Goal: Use online tool/utility: Utilize a website feature to perform a specific function

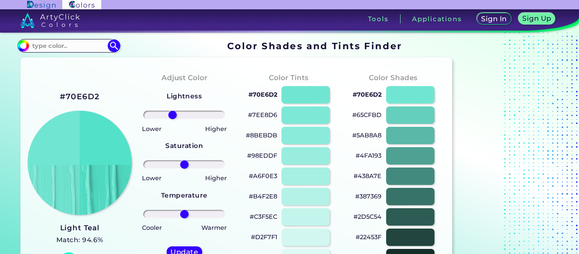
type input "-31"
click at [172, 119] on input "range" at bounding box center [184, 115] width 82 height 8
drag, startPoint x: 183, startPoint y: 167, endPoint x: 216, endPoint y: 173, distance: 33.2
type input "87"
click at [216, 169] on input "range" at bounding box center [184, 164] width 82 height 8
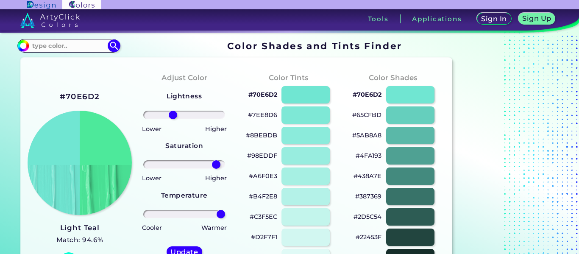
drag, startPoint x: 185, startPoint y: 216, endPoint x: 222, endPoint y: 222, distance: 37.3
type input "100"
click at [222, 218] on input "range" at bounding box center [184, 214] width 82 height 8
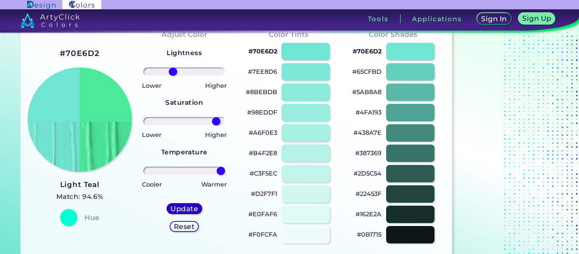
click at [189, 208] on h5 "Update" at bounding box center [184, 208] width 25 height 6
type input "#4de99b"
type input "0"
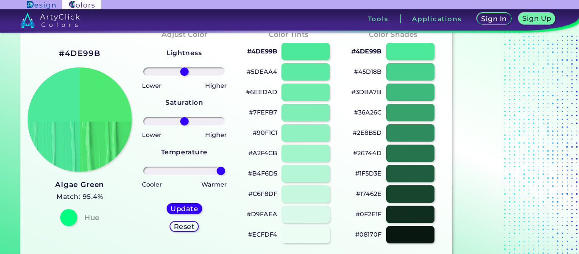
drag, startPoint x: 189, startPoint y: 169, endPoint x: 226, endPoint y: 170, distance: 37.3
type input "100"
click at [225, 170] on input "range" at bounding box center [184, 171] width 82 height 8
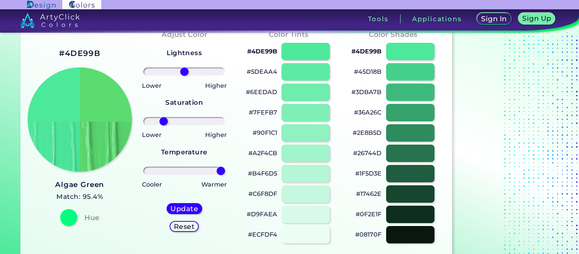
drag, startPoint x: 184, startPoint y: 122, endPoint x: 163, endPoint y: 127, distance: 21.8
type input "-56"
click at [163, 125] on input "range" at bounding box center [184, 121] width 82 height 8
click at [183, 64] on div "Lightness" at bounding box center [184, 54] width 35 height 24
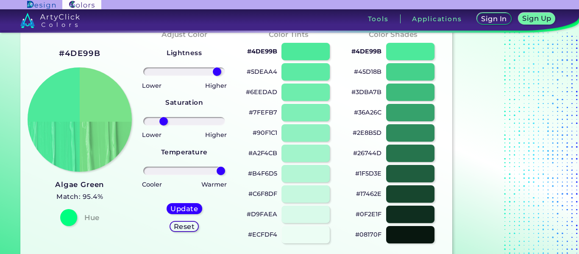
drag, startPoint x: 183, startPoint y: 70, endPoint x: 216, endPoint y: 70, distance: 33.0
click at [216, 70] on input "range" at bounding box center [184, 71] width 82 height 8
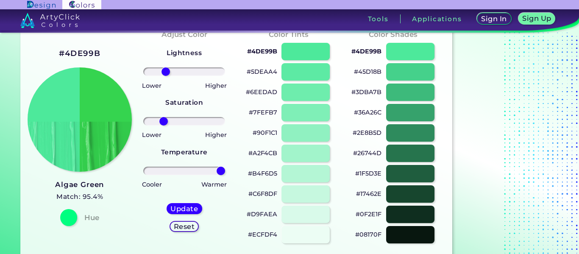
drag, startPoint x: 216, startPoint y: 70, endPoint x: 166, endPoint y: 73, distance: 50.9
type input "-50"
click at [166, 73] on input "range" at bounding box center [184, 71] width 82 height 8
click at [178, 208] on h5 "Update" at bounding box center [184, 208] width 25 height 6
type input "#35d44f"
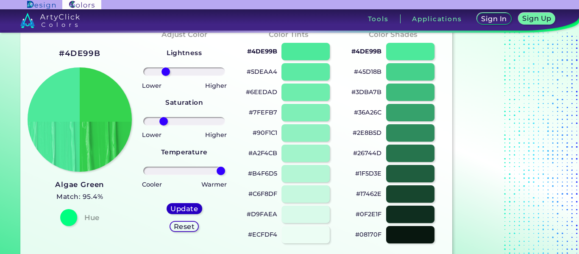
type input "0"
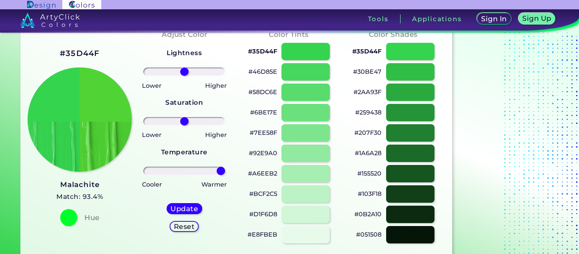
drag, startPoint x: 188, startPoint y: 171, endPoint x: 251, endPoint y: 169, distance: 63.1
type input "100"
click at [225, 169] on input "range" at bounding box center [184, 171] width 82 height 8
drag, startPoint x: 184, startPoint y: 120, endPoint x: 186, endPoint y: 126, distance: 6.6
type input "4"
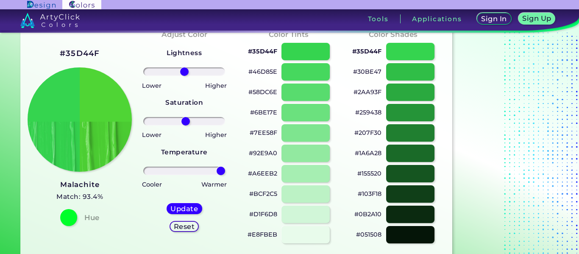
click at [186, 125] on input "range" at bounding box center [184, 121] width 82 height 8
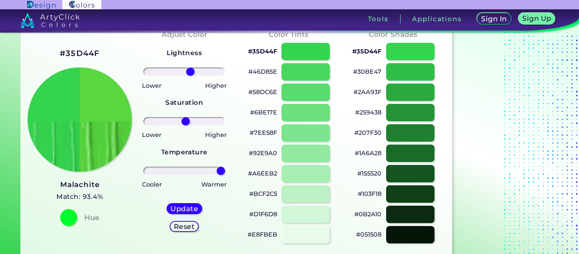
drag, startPoint x: 184, startPoint y: 71, endPoint x: 190, endPoint y: 67, distance: 7.6
type input "17"
click at [190, 67] on input "range" at bounding box center [184, 71] width 82 height 8
click at [173, 211] on h5 "Update" at bounding box center [184, 208] width 25 height 6
type input "#58d73f"
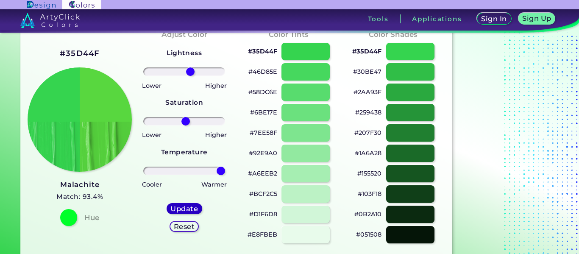
type input "0"
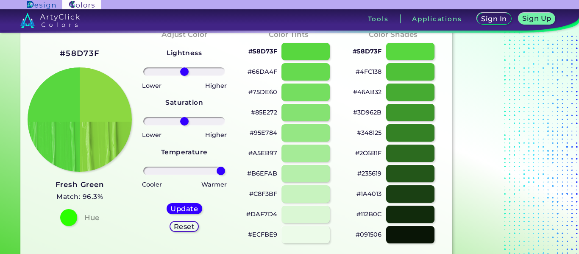
drag, startPoint x: 180, startPoint y: 168, endPoint x: 230, endPoint y: 170, distance: 49.2
type input "100"
click at [225, 170] on input "range" at bounding box center [184, 171] width 82 height 8
drag, startPoint x: 180, startPoint y: 120, endPoint x: 208, endPoint y: 124, distance: 27.4
type input "65"
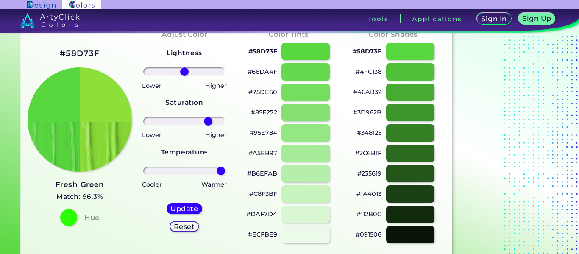
click at [208, 124] on input "range" at bounding box center [184, 121] width 82 height 8
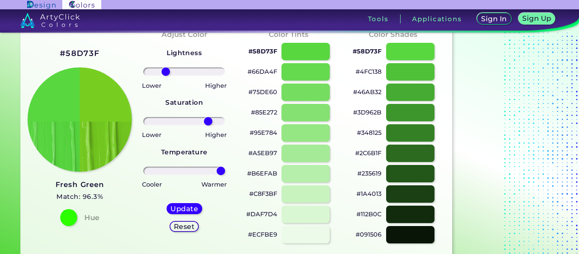
drag, startPoint x: 181, startPoint y: 69, endPoint x: 166, endPoint y: 71, distance: 15.3
type input "-49"
click at [166, 71] on input "range" at bounding box center [184, 71] width 82 height 8
click at [182, 211] on h5 "Update" at bounding box center [184, 208] width 25 height 6
type input "#78cf21"
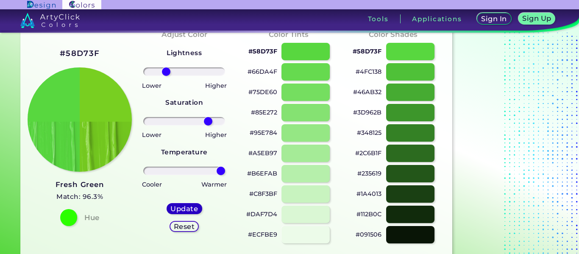
type input "0"
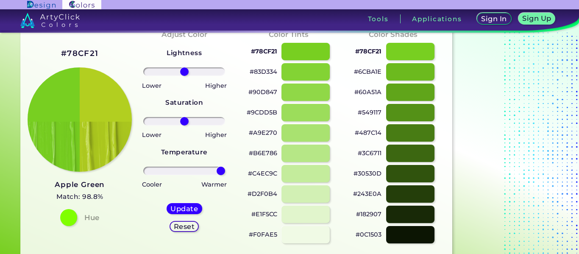
drag, startPoint x: 178, startPoint y: 170, endPoint x: 232, endPoint y: 173, distance: 53.4
type input "100"
click at [225, 173] on input "range" at bounding box center [184, 171] width 82 height 8
drag, startPoint x: 191, startPoint y: 125, endPoint x: 209, endPoint y: 125, distance: 18.2
type input "69"
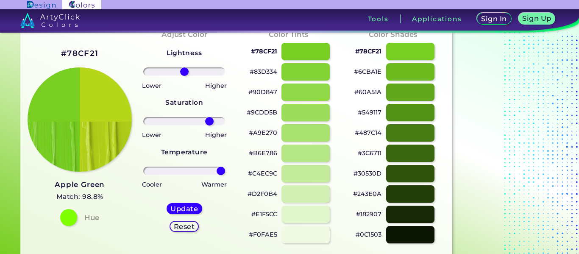
click at [209, 125] on input "range" at bounding box center [184, 121] width 82 height 8
drag, startPoint x: 184, startPoint y: 68, endPoint x: 180, endPoint y: 66, distance: 5.1
type input "-12"
click at [180, 67] on input "range" at bounding box center [184, 71] width 82 height 8
click at [188, 205] on h5 "Update" at bounding box center [184, 208] width 25 height 6
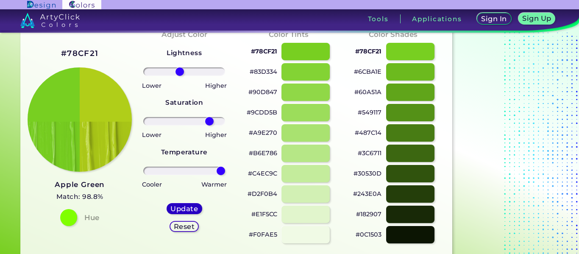
type input "#b0ce19"
type input "0"
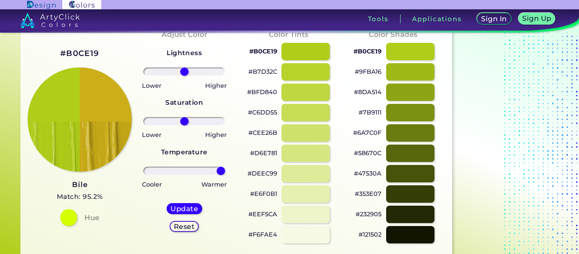
drag, startPoint x: 183, startPoint y: 167, endPoint x: 242, endPoint y: 182, distance: 60.7
type input "100"
click at [225, 175] on input "range" at bounding box center [184, 171] width 82 height 8
drag, startPoint x: 186, startPoint y: 122, endPoint x: 212, endPoint y: 133, distance: 27.9
type input "78"
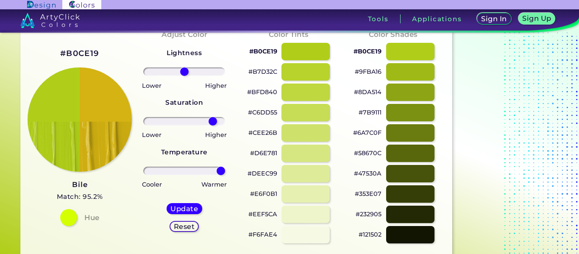
click at [212, 125] on input "range" at bounding box center [184, 121] width 82 height 8
click at [190, 207] on h5 "Update" at bounding box center [184, 208] width 25 height 6
type input "#d2b213"
type input "0"
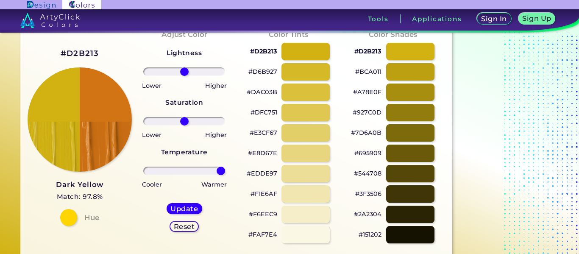
drag, startPoint x: 189, startPoint y: 166, endPoint x: 228, endPoint y: 171, distance: 38.8
type input "100"
click at [225, 171] on input "range" at bounding box center [184, 171] width 82 height 8
drag, startPoint x: 182, startPoint y: 121, endPoint x: 214, endPoint y: 107, distance: 35.3
type input "83"
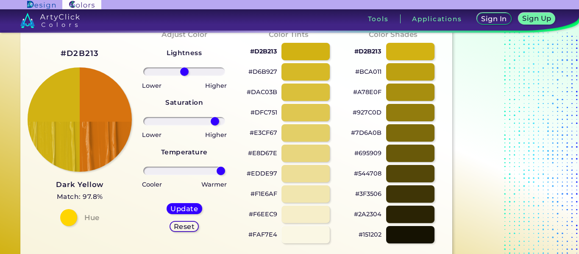
click at [214, 117] on input "range" at bounding box center [184, 121] width 82 height 8
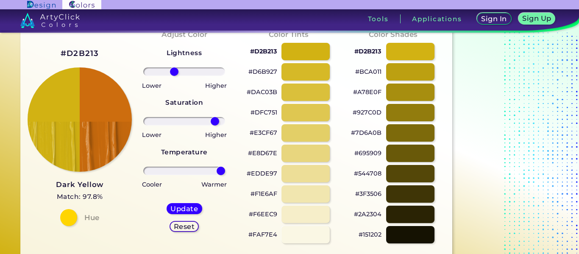
drag, startPoint x: 182, startPoint y: 72, endPoint x: 174, endPoint y: 72, distance: 8.0
type input "-27"
click at [174, 72] on input "range" at bounding box center [184, 71] width 82 height 8
click at [186, 209] on h5 "Update" at bounding box center [184, 208] width 25 height 6
type input "#c5690d"
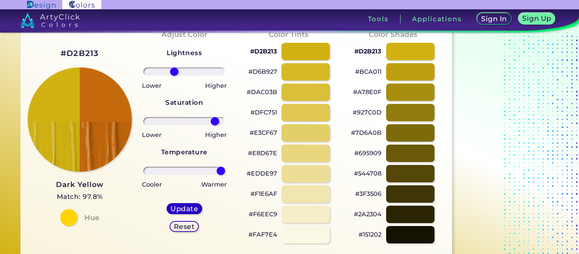
type input "0"
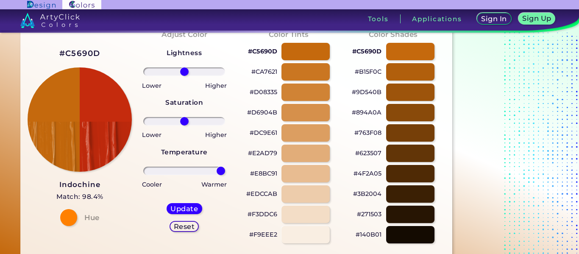
drag, startPoint x: 186, startPoint y: 169, endPoint x: 240, endPoint y: 174, distance: 54.5
type input "100"
click at [225, 174] on input "range" at bounding box center [184, 171] width 82 height 8
click at [191, 203] on div "Update" at bounding box center [184, 208] width 32 height 10
type input "#c52b0d"
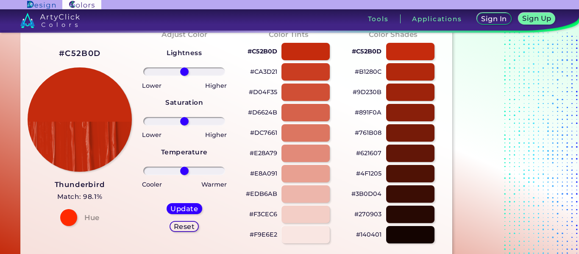
click at [185, 166] on div at bounding box center [184, 171] width 91 height 10
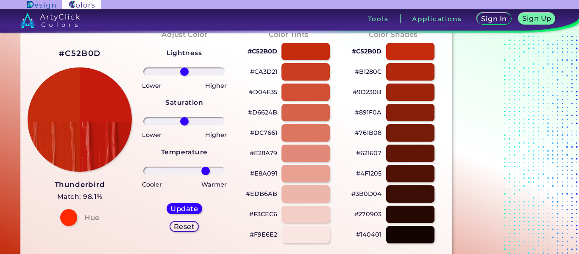
drag, startPoint x: 184, startPoint y: 169, endPoint x: 205, endPoint y: 174, distance: 22.2
type input "59"
click at [205, 174] on input "range" at bounding box center [184, 171] width 82 height 8
drag, startPoint x: 183, startPoint y: 121, endPoint x: 196, endPoint y: 125, distance: 13.3
type input "32"
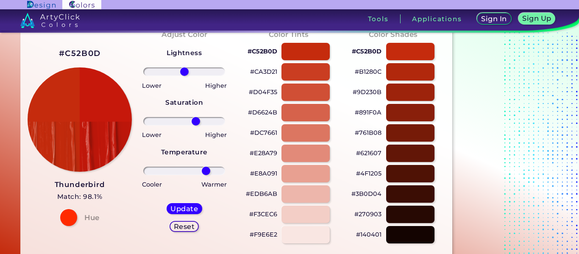
click at [196, 125] on input "range" at bounding box center [184, 121] width 82 height 8
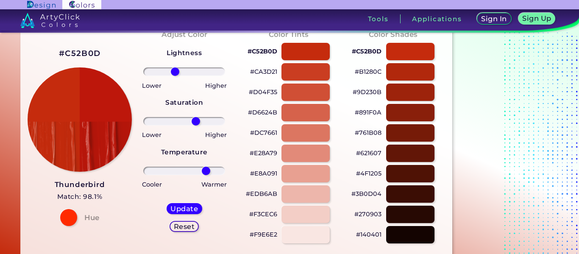
drag, startPoint x: 183, startPoint y: 70, endPoint x: 175, endPoint y: 73, distance: 8.8
type input "-25"
click at [175, 73] on input "range" at bounding box center [184, 71] width 82 height 8
click at [185, 211] on h5 "Update" at bounding box center [184, 208] width 25 height 6
type input "#b7160a"
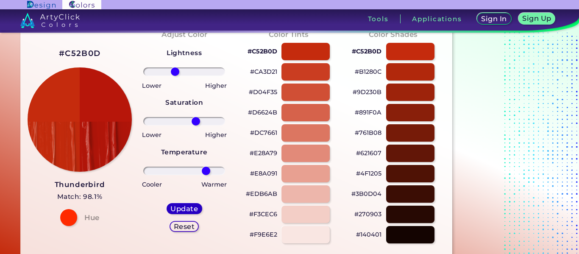
type input "0"
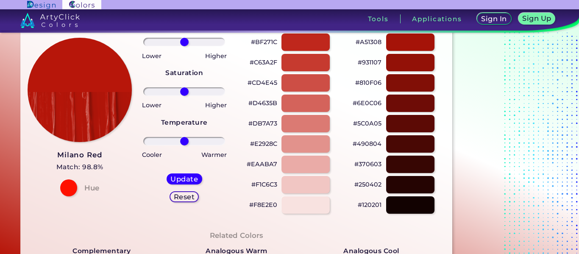
scroll to position [51, 0]
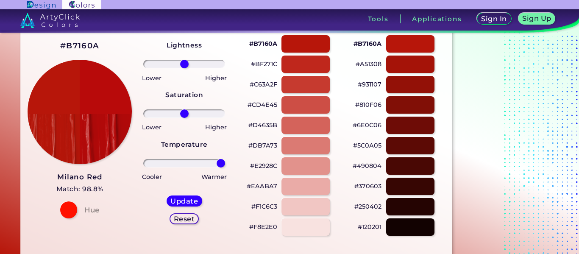
drag, startPoint x: 185, startPoint y: 162, endPoint x: 230, endPoint y: 173, distance: 46.6
type input "100"
click at [225, 167] on input "range" at bounding box center [184, 163] width 82 height 8
click at [189, 206] on div "Update" at bounding box center [184, 201] width 32 height 10
type input "#b80a0a"
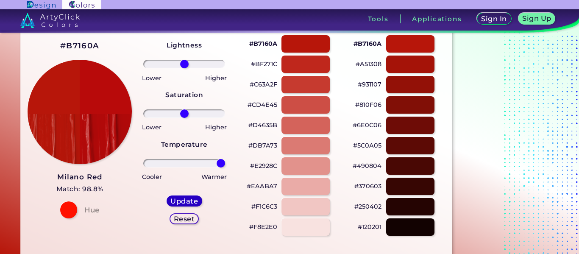
type input "0"
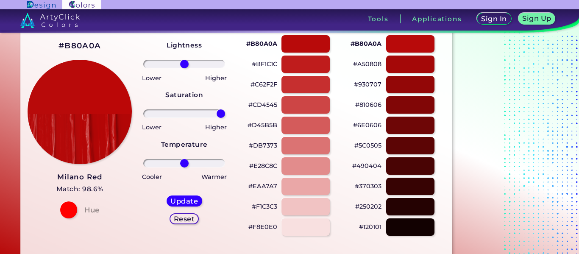
drag, startPoint x: 184, startPoint y: 114, endPoint x: 236, endPoint y: 123, distance: 52.0
type input "100"
click at [225, 118] on input "range" at bounding box center [184, 113] width 82 height 8
drag, startPoint x: 188, startPoint y: 166, endPoint x: 261, endPoint y: 177, distance: 74.1
type input "100"
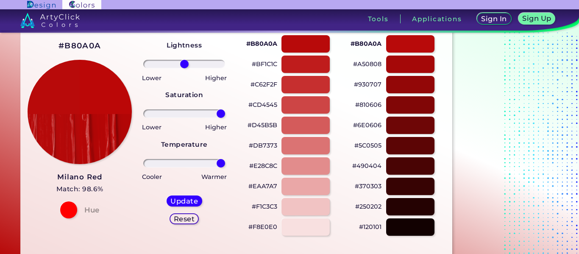
click at [225, 167] on input "range" at bounding box center [184, 163] width 82 height 8
click at [183, 200] on h5 "Update" at bounding box center [184, 200] width 25 height 6
type input "#bb0707"
type input "0"
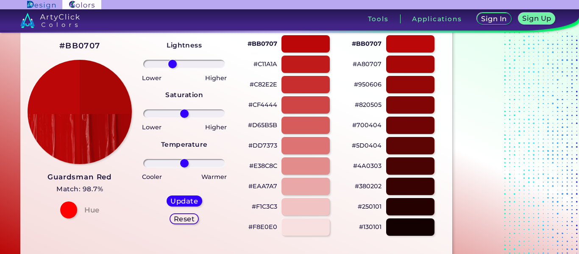
drag, startPoint x: 190, startPoint y: 61, endPoint x: 172, endPoint y: 59, distance: 18.0
type input "-32"
click at [172, 60] on input "range" at bounding box center [184, 64] width 82 height 8
click at [177, 201] on h5 "Update" at bounding box center [184, 200] width 25 height 6
type input "#a90606"
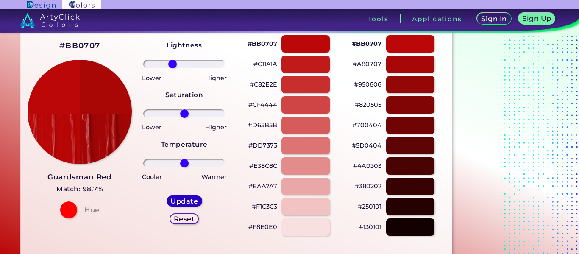
type input "0"
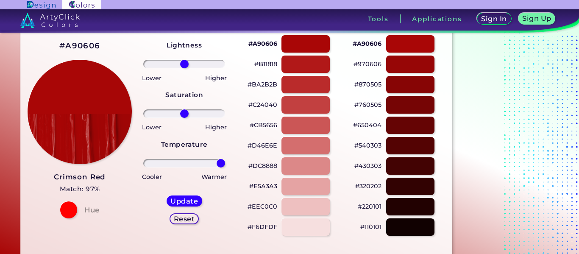
drag, startPoint x: 184, startPoint y: 162, endPoint x: 240, endPoint y: 166, distance: 56.5
type input "100"
click at [225, 166] on input "range" at bounding box center [184, 163] width 82 height 8
click at [191, 197] on h5 "Update" at bounding box center [184, 200] width 25 height 6
type input "#a70606"
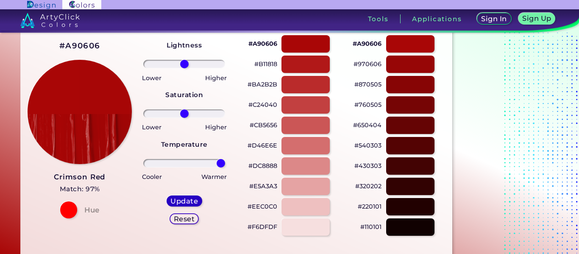
type input "0"
drag, startPoint x: 185, startPoint y: 117, endPoint x: 173, endPoint y: 118, distance: 11.5
type input "-29"
click at [173, 118] on input "range" at bounding box center [184, 113] width 82 height 8
drag, startPoint x: 182, startPoint y: 165, endPoint x: 207, endPoint y: 165, distance: 24.6
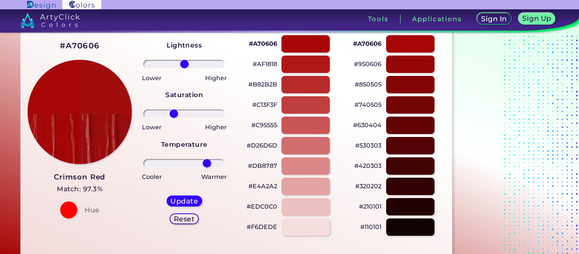
type input "63"
click at [207, 165] on input "range" at bounding box center [184, 163] width 82 height 8
click at [182, 201] on h5 "Update" at bounding box center [184, 200] width 25 height 6
type input "#a00d0d"
type input "0"
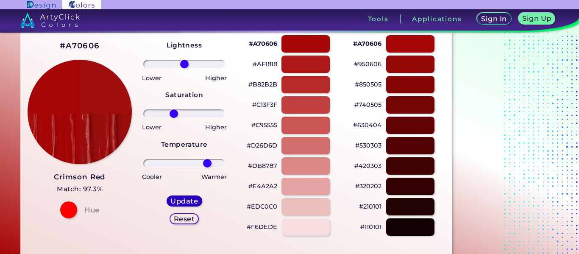
type input "0"
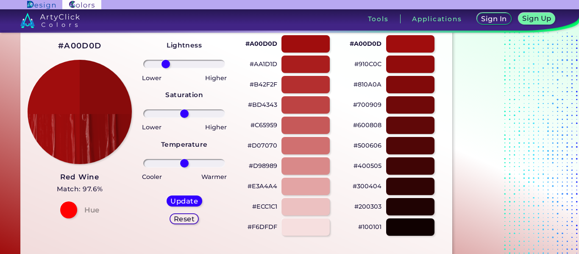
drag, startPoint x: 178, startPoint y: 63, endPoint x: 166, endPoint y: 58, distance: 13.1
type input "-50"
click at [166, 60] on input "range" at bounding box center [184, 64] width 82 height 8
click at [185, 200] on h5 "Update" at bounding box center [184, 200] width 25 height 6
type input "#880b0b"
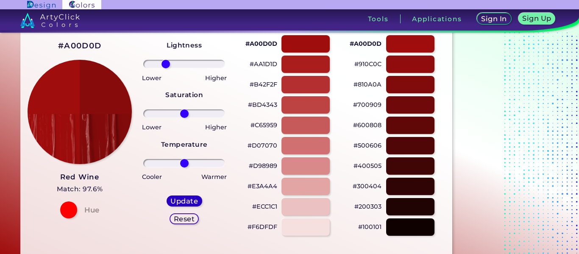
type input "0"
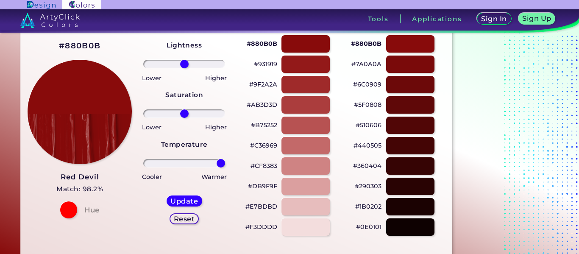
drag, startPoint x: 185, startPoint y: 160, endPoint x: 228, endPoint y: 154, distance: 43.7
type input "100"
click at [225, 159] on input "range" at bounding box center [184, 163] width 82 height 8
click at [186, 198] on h5 "Update" at bounding box center [184, 200] width 25 height 6
type input "#890b0b"
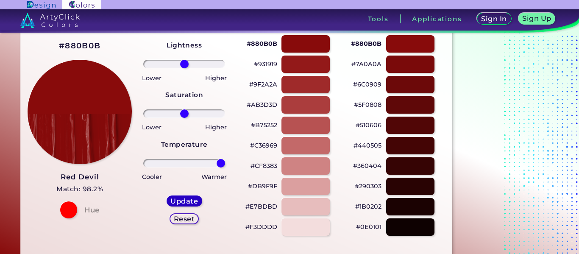
type input "0"
drag, startPoint x: 189, startPoint y: 112, endPoint x: 228, endPoint y: 131, distance: 44.0
type input "100"
click at [225, 118] on input "range" at bounding box center [184, 113] width 82 height 8
click at [181, 196] on div "Update" at bounding box center [184, 201] width 32 height 10
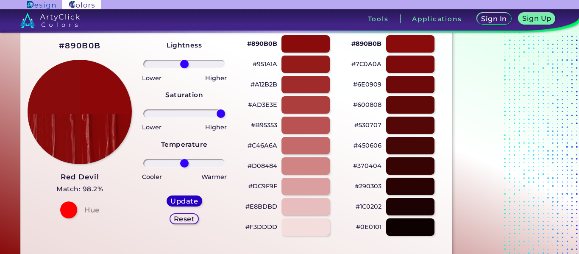
type input "#8c0808"
type input "0"
drag, startPoint x: 190, startPoint y: 162, endPoint x: 254, endPoint y: 169, distance: 64.3
type input "100"
click at [225, 167] on input "range" at bounding box center [184, 163] width 82 height 8
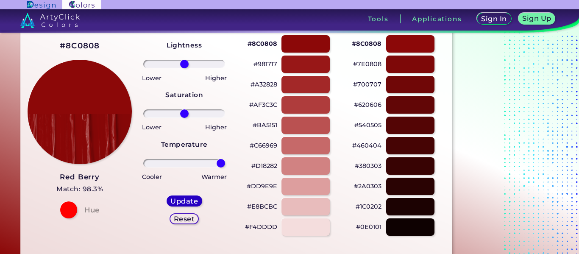
click at [184, 204] on h5 "Update" at bounding box center [184, 200] width 25 height 6
type input "#8c0808"
type input "0"
drag, startPoint x: 185, startPoint y: 111, endPoint x: 325, endPoint y: 121, distance: 140.2
type input "100"
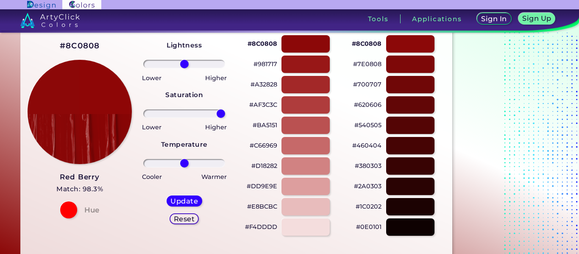
click at [225, 118] on input "range" at bounding box center [184, 113] width 82 height 8
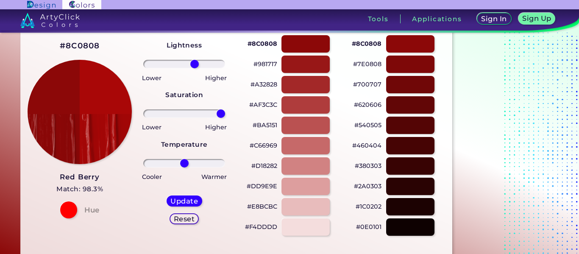
drag, startPoint x: 186, startPoint y: 66, endPoint x: 194, endPoint y: 70, distance: 8.7
type input "28"
click at [194, 68] on input "range" at bounding box center [184, 64] width 82 height 8
click at [178, 198] on h5 "Update" at bounding box center [184, 200] width 25 height 6
type input "#ab0707"
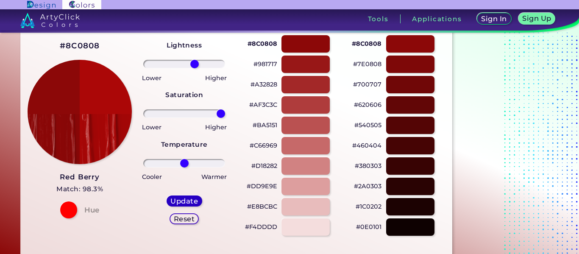
type input "0"
